Goal: Transaction & Acquisition: Download file/media

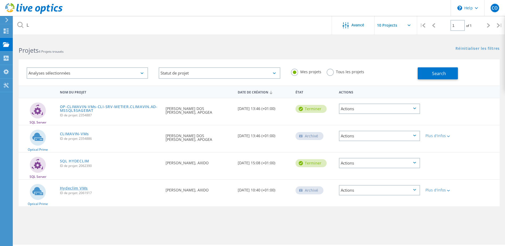
click at [75, 189] on link "Hydeclim VMs" at bounding box center [74, 188] width 28 height 4
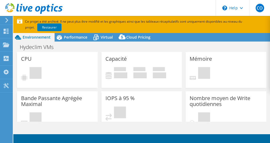
select select "USD"
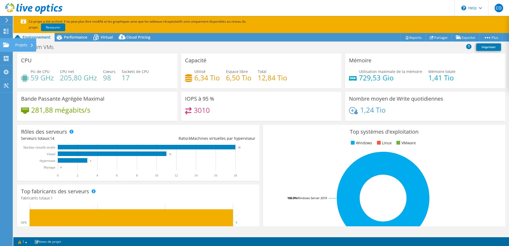
click at [9, 45] on use at bounding box center [6, 44] width 6 height 5
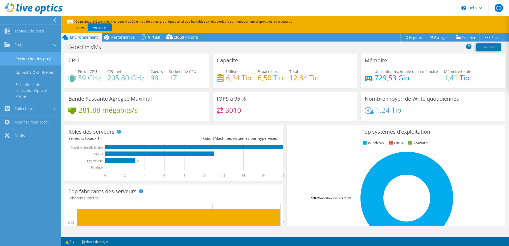
click at [22, 56] on link "Rechercher les projets" at bounding box center [30, 59] width 61 height 14
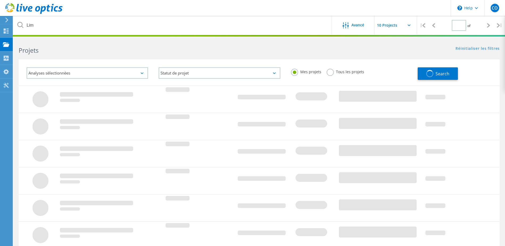
type input "1"
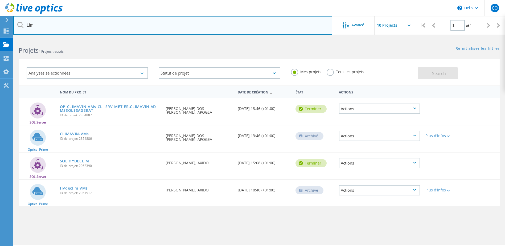
drag, startPoint x: 49, startPoint y: 24, endPoint x: 1, endPoint y: 18, distance: 48.2
click at [1, 39] on div "\n Help Explore Helpful Articles Contact Support CO Utilisateur final Christoph…" at bounding box center [252, 150] width 505 height 222
type input "L"
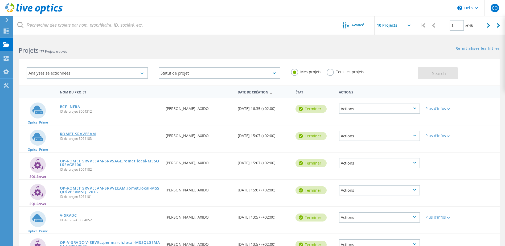
click at [78, 132] on link "ROMET SRVVEEAM" at bounding box center [78, 134] width 36 height 4
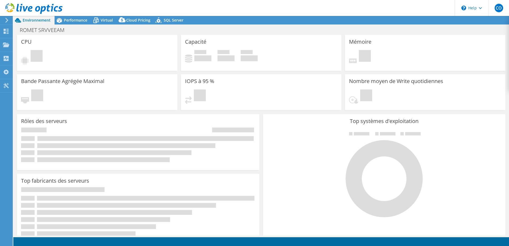
select select "USD"
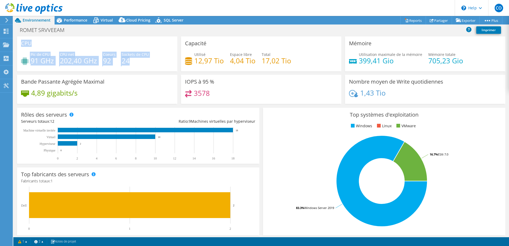
drag, startPoint x: 20, startPoint y: 39, endPoint x: 155, endPoint y: 59, distance: 137.1
click at [155, 59] on div "CPU Pic de CPU 91 GHz CPU net 202,40 GHz Coeurs 92 Sockets de CPU 24" at bounding box center [97, 53] width 160 height 35
drag, startPoint x: 155, startPoint y: 59, endPoint x: 112, endPoint y: 68, distance: 44.4
click at [112, 68] on div "Pic de CPU 91 GHz CPU net 202,40 GHz Coeurs 92 Sockets de CPU 24" at bounding box center [97, 60] width 152 height 17
drag, startPoint x: 57, startPoint y: 61, endPoint x: 88, endPoint y: 60, distance: 31.2
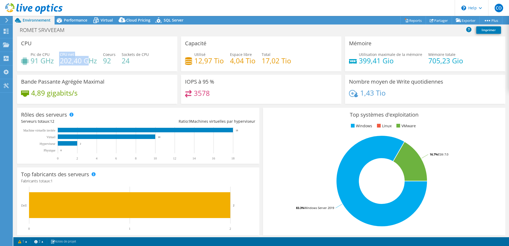
click at [88, 60] on div "Pic de CPU 91 GHz CPU net 202,40 GHz Coeurs 92 Sockets de CPU 24" at bounding box center [97, 60] width 152 height 17
drag, startPoint x: 88, startPoint y: 60, endPoint x: 59, endPoint y: 63, distance: 29.2
click at [60, 63] on div "Pic de CPU 91 GHz CPU net 202,40 GHz Coeurs 92 Sockets de CPU 24" at bounding box center [97, 60] width 152 height 17
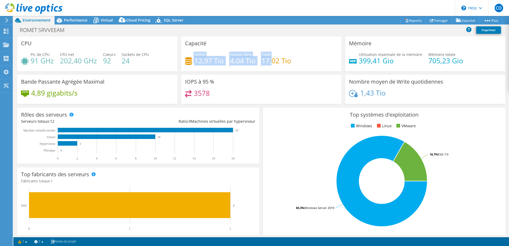
drag, startPoint x: 189, startPoint y: 61, endPoint x: 270, endPoint y: 61, distance: 80.9
click at [270, 61] on div "Utilisé 12,97 Tio Espace libre 4,04 Tio Total 17,02 Tio" at bounding box center [261, 60] width 152 height 17
drag, startPoint x: 195, startPoint y: 92, endPoint x: 211, endPoint y: 92, distance: 15.2
click at [211, 92] on div "3578" at bounding box center [261, 95] width 152 height 11
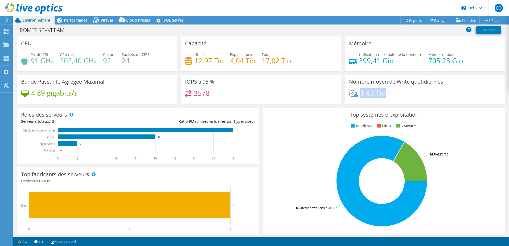
drag, startPoint x: 397, startPoint y: 94, endPoint x: 358, endPoint y: 94, distance: 38.3
click at [358, 94] on div "1,43 Tio" at bounding box center [425, 95] width 152 height 11
click at [76, 22] on span "Performance" at bounding box center [75, 20] width 23 height 5
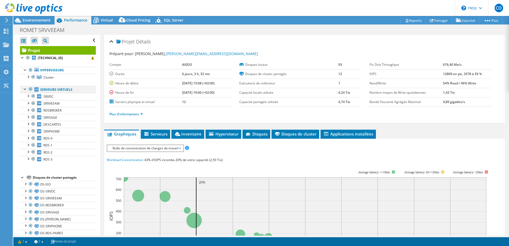
click at [29, 87] on div at bounding box center [30, 89] width 5 height 6
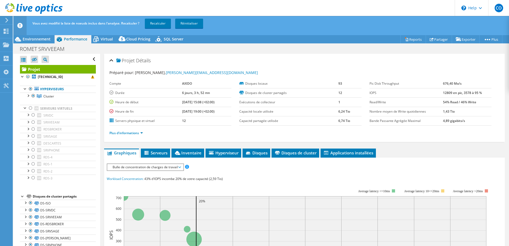
click at [161, 18] on div "Vous avez modifié la liste de noeuds inclus dans l'analyse. Recalculer ? Recalc…" at bounding box center [271, 23] width 480 height 15
click at [164, 25] on link "Recalculer" at bounding box center [158, 24] width 26 height 10
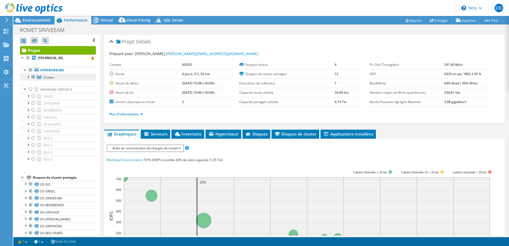
click at [51, 75] on link "Cluster" at bounding box center [58, 77] width 76 height 7
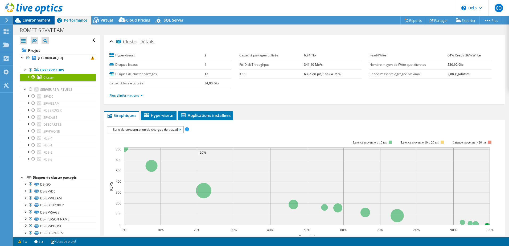
click at [33, 20] on span "Environnement" at bounding box center [37, 20] width 28 height 5
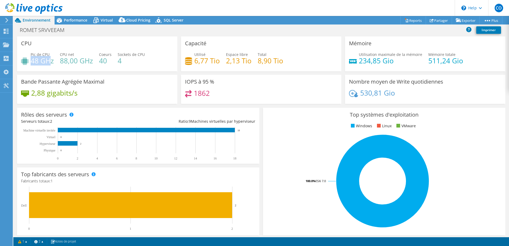
drag, startPoint x: 32, startPoint y: 60, endPoint x: 50, endPoint y: 60, distance: 17.8
click at [50, 60] on h4 "48 GHz" at bounding box center [42, 61] width 23 height 6
drag, startPoint x: 50, startPoint y: 60, endPoint x: 68, endPoint y: 62, distance: 17.6
click at [68, 62] on h4 "88,00 GHz" at bounding box center [76, 61] width 33 height 6
drag, startPoint x: 68, startPoint y: 62, endPoint x: 38, endPoint y: 59, distance: 29.9
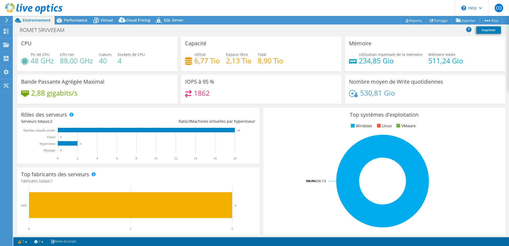
click at [41, 59] on h4 "48 GHz" at bounding box center [42, 61] width 23 height 6
click at [32, 61] on h4 "48 GHz" at bounding box center [42, 61] width 23 height 6
click at [69, 21] on span "Performance" at bounding box center [75, 20] width 23 height 5
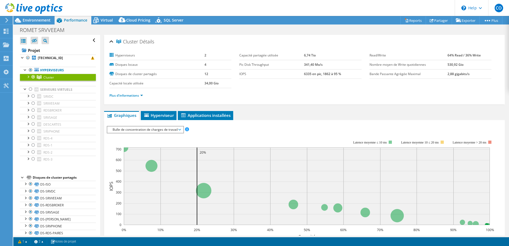
click at [27, 75] on div at bounding box center [27, 76] width 5 height 5
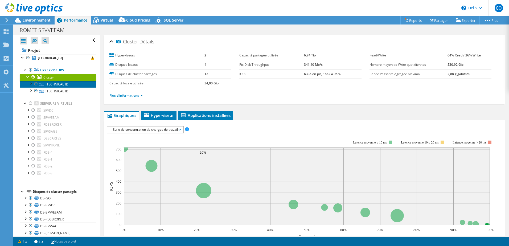
click at [51, 85] on link "192.168.53.218" at bounding box center [58, 84] width 76 height 7
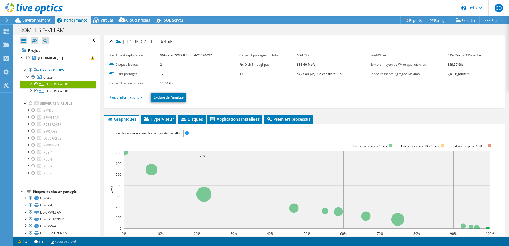
click at [138, 97] on link "Plus d'informations" at bounding box center [126, 97] width 34 height 5
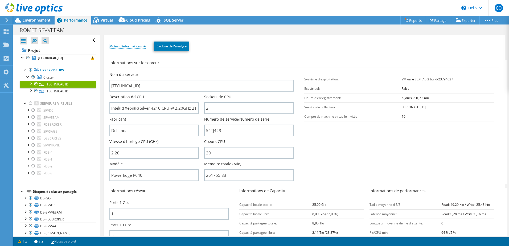
scroll to position [53, 0]
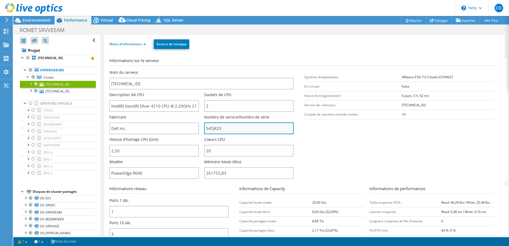
click at [213, 130] on input "54TJ423" at bounding box center [248, 128] width 89 height 12
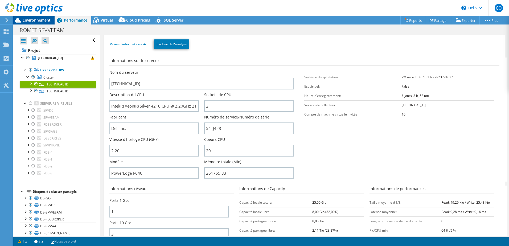
click at [31, 18] on span "Environnement" at bounding box center [37, 20] width 28 height 5
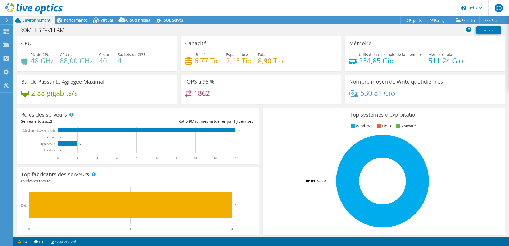
click at [278, 44] on div "Capacité Utilisé 6,77 Tio Espace libre 2,13 Tio Total 8,90 Tio" at bounding box center [261, 53] width 160 height 35
click at [4, 30] on use at bounding box center [6, 31] width 5 height 5
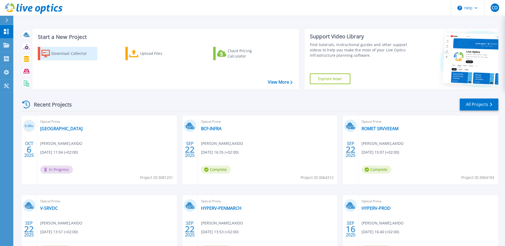
click at [79, 54] on div "Download Collector" at bounding box center [72, 53] width 43 height 11
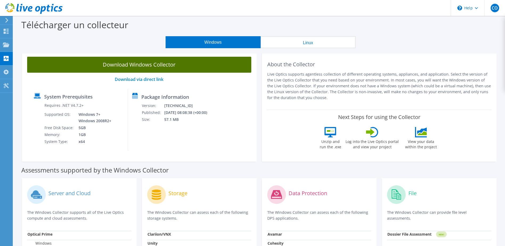
click at [171, 67] on link "Download Windows Collector" at bounding box center [139, 65] width 224 height 16
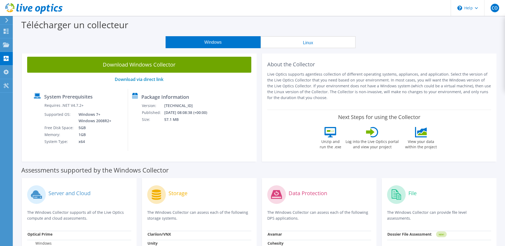
drag, startPoint x: 161, startPoint y: 129, endPoint x: 162, endPoint y: 123, distance: 6.7
click at [161, 129] on div "Package Information Version: [TECHNICAL_ID] Published: [DATE] 08:08:38 (+00:00)…" at bounding box center [168, 120] width 80 height 62
